Goal: Transaction & Acquisition: Obtain resource

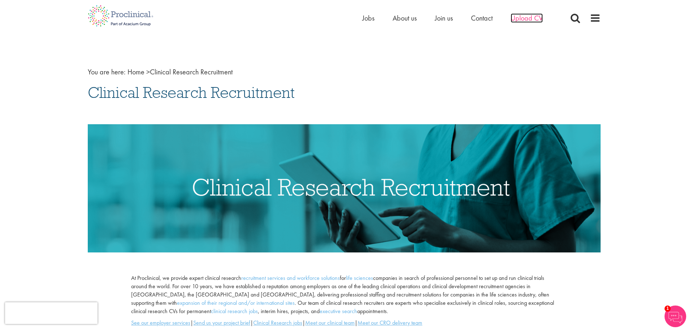
click at [524, 18] on span "Upload CV" at bounding box center [527, 17] width 32 height 9
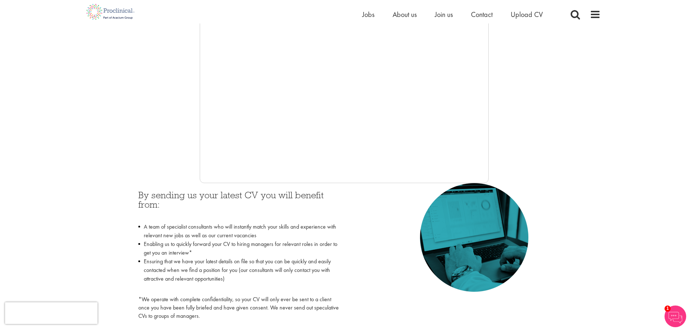
scroll to position [217, 0]
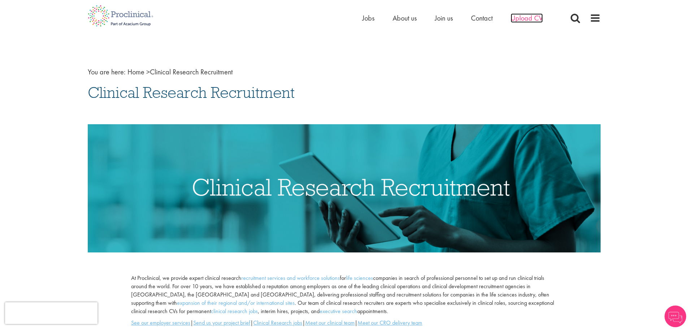
click at [529, 18] on span "Upload CV" at bounding box center [527, 17] width 32 height 9
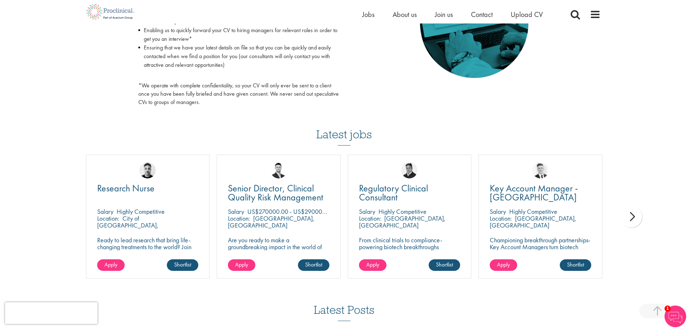
scroll to position [397, 0]
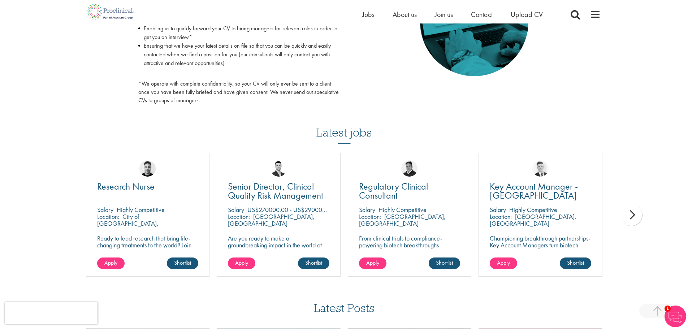
click at [629, 216] on div "next" at bounding box center [632, 215] width 22 height 22
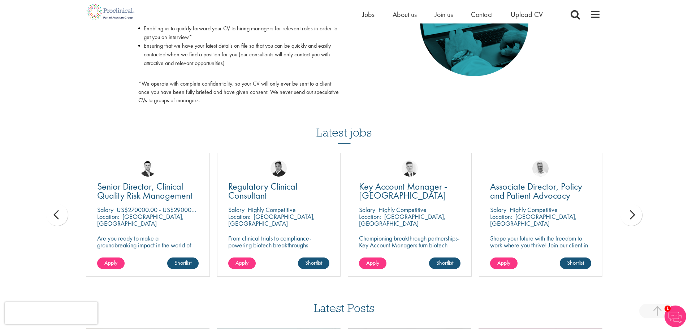
click at [629, 216] on div "next" at bounding box center [632, 215] width 22 height 22
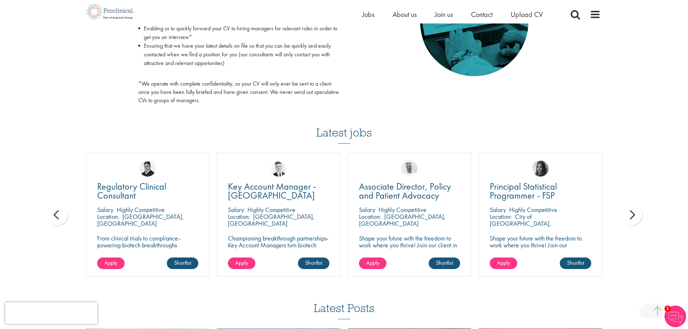
click at [629, 216] on div "next" at bounding box center [632, 215] width 22 height 22
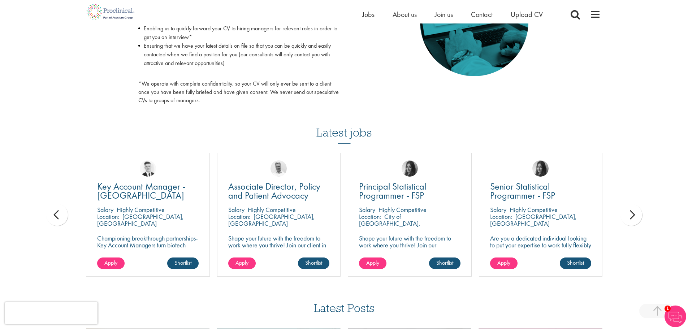
click at [629, 216] on div "next" at bounding box center [632, 215] width 22 height 22
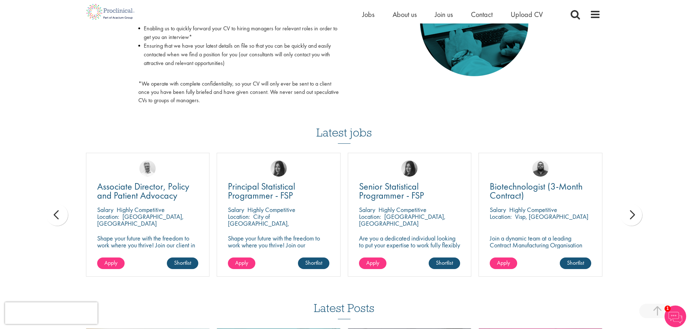
click at [629, 216] on div "next" at bounding box center [632, 215] width 22 height 22
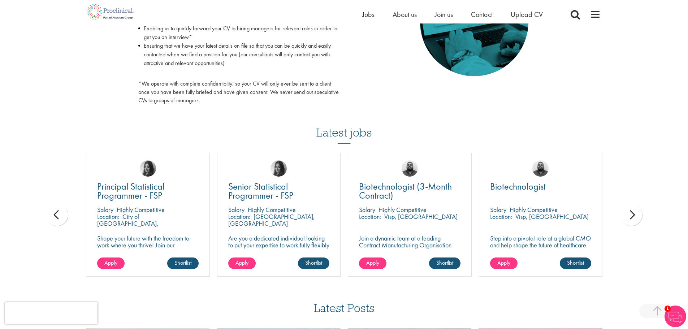
click at [629, 216] on div "next" at bounding box center [632, 215] width 22 height 22
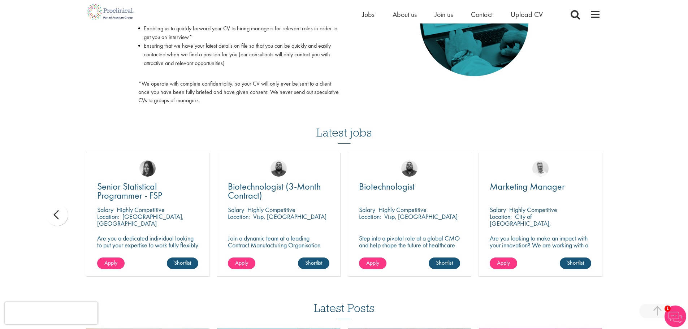
click at [629, 216] on div "You are here: Home > Upload CV Upload CV Start getting matched with new jobs as…" at bounding box center [344, 42] width 688 height 878
